Goal: Complete application form

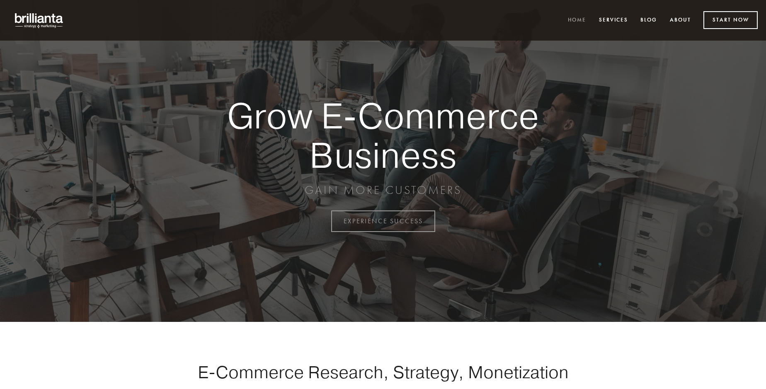
scroll to position [2173, 0]
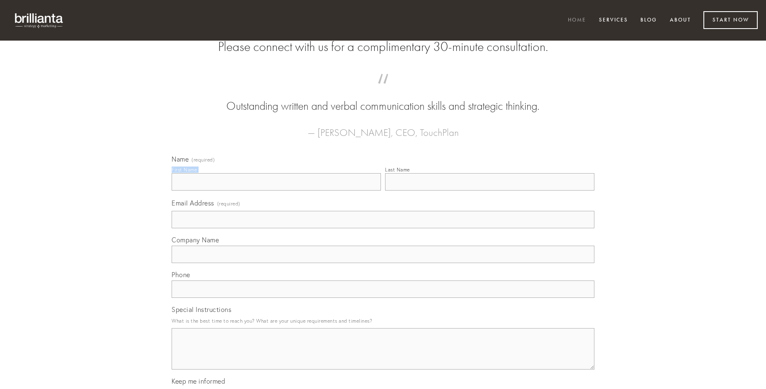
type input "[PERSON_NAME]"
click at [490, 191] on input "Last Name" at bounding box center [489, 181] width 209 height 17
type input "[PERSON_NAME]"
click at [383, 228] on input "Email Address (required)" at bounding box center [383, 219] width 423 height 17
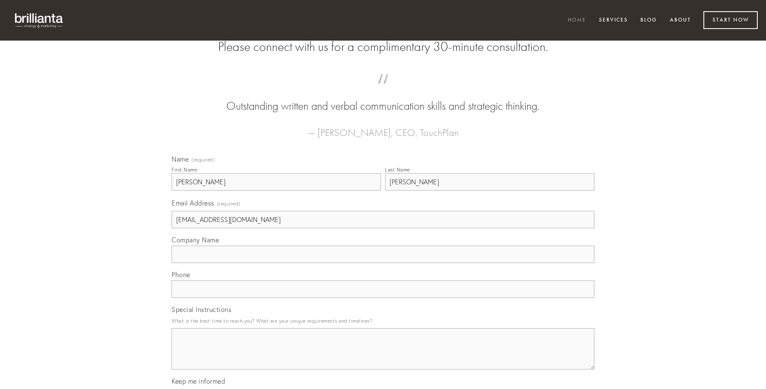
type input "[EMAIL_ADDRESS][DOMAIN_NAME]"
click at [383, 263] on input "Company Name" at bounding box center [383, 254] width 423 height 17
type input "demulceo"
click at [383, 298] on input "text" at bounding box center [383, 289] width 423 height 17
click at [383, 357] on textarea "Special Instructions" at bounding box center [383, 348] width 423 height 41
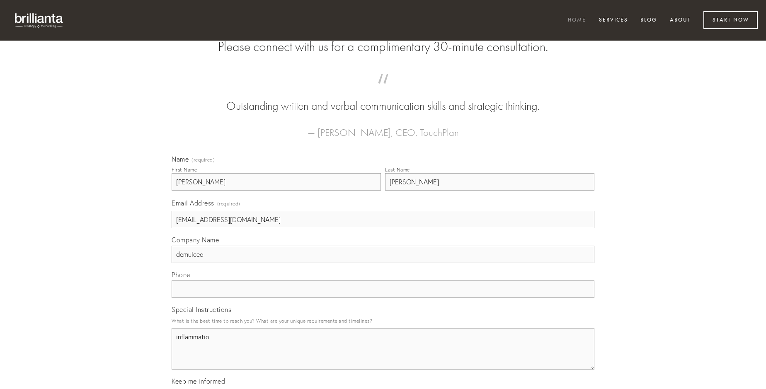
type textarea "inflammatio"
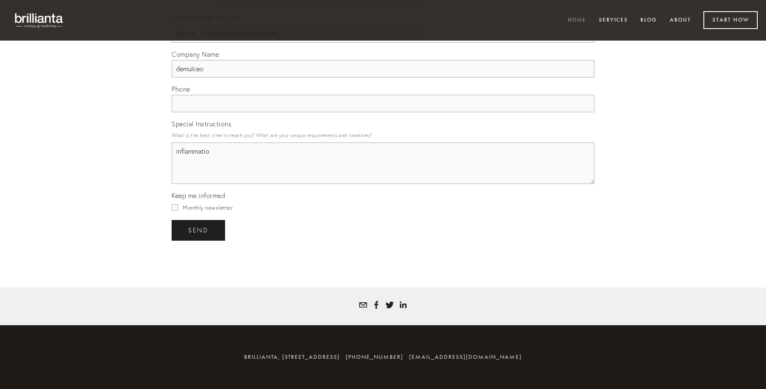
click at [199, 230] on span "send" at bounding box center [198, 230] width 20 height 7
